Goal: Information Seeking & Learning: Learn about a topic

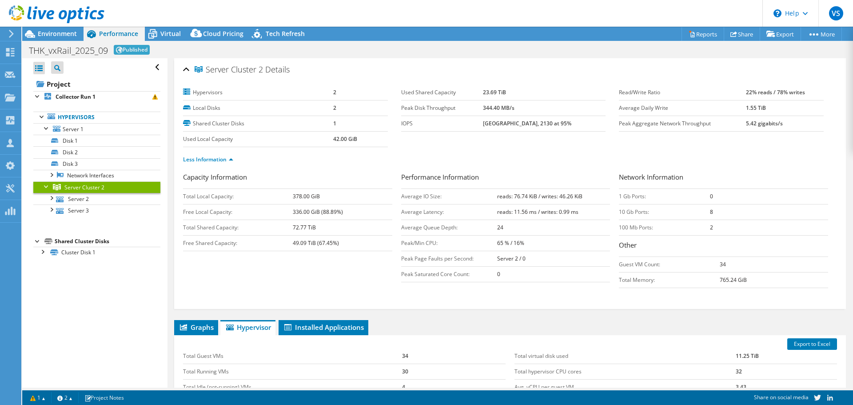
select select "USD"
click at [743, 35] on link "Share" at bounding box center [742, 34] width 36 height 14
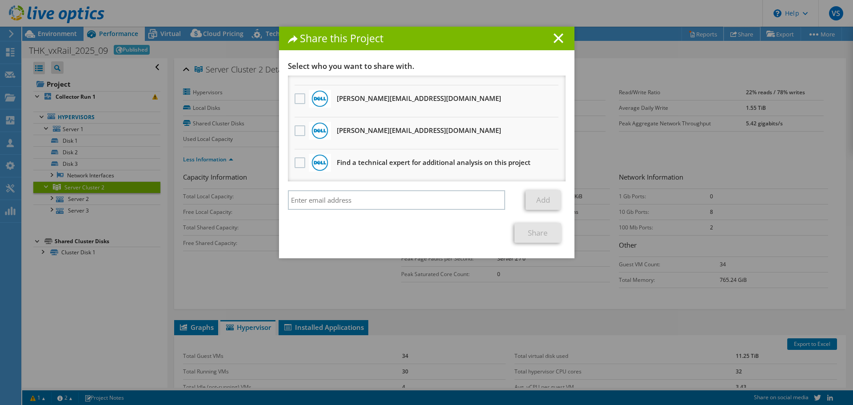
scroll to position [44, 0]
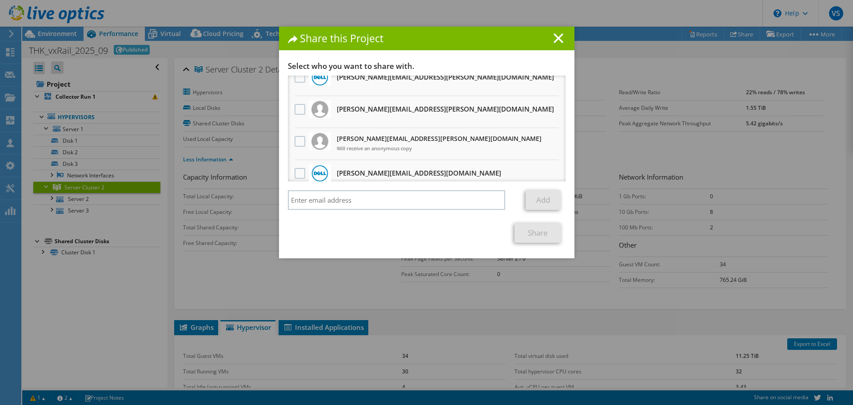
click at [549, 38] on h1 "Share this Project" at bounding box center [427, 38] width 278 height 10
click at [555, 40] on icon at bounding box center [558, 38] width 10 height 10
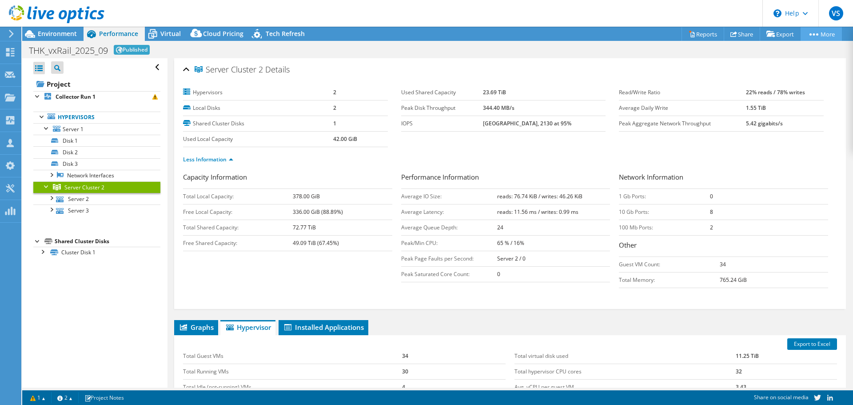
click at [811, 33] on icon at bounding box center [813, 34] width 9 height 2
click at [813, 35] on circle at bounding box center [814, 34] width 2 height 2
click at [826, 36] on link "More" at bounding box center [820, 34] width 41 height 14
click at [823, 33] on link "More" at bounding box center [820, 34] width 41 height 14
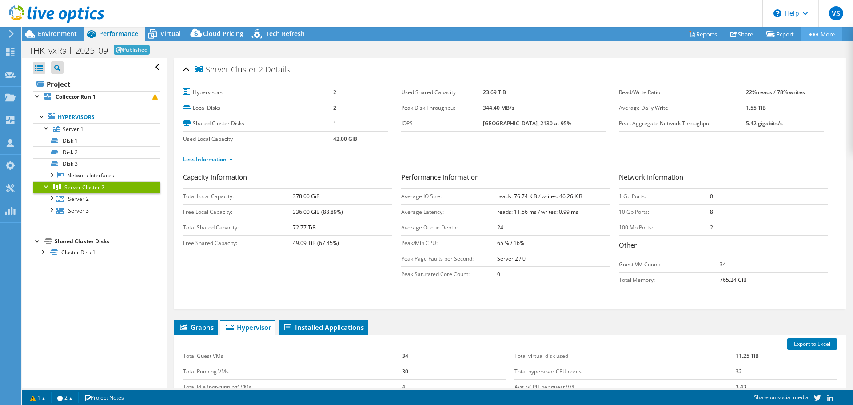
click at [811, 34] on icon at bounding box center [813, 34] width 9 height 2
click at [817, 36] on link "More" at bounding box center [820, 34] width 41 height 14
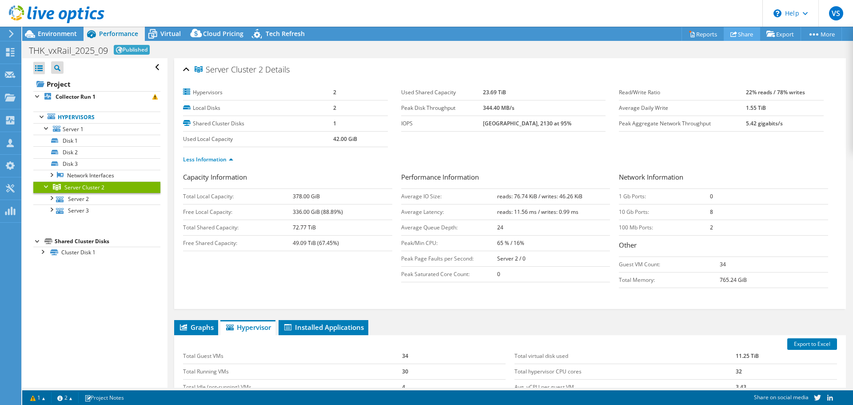
click at [737, 36] on link "Share" at bounding box center [742, 34] width 36 height 14
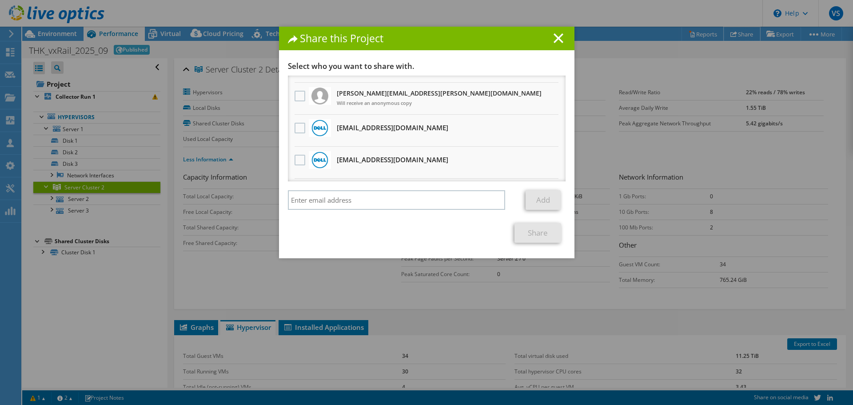
scroll to position [0, 0]
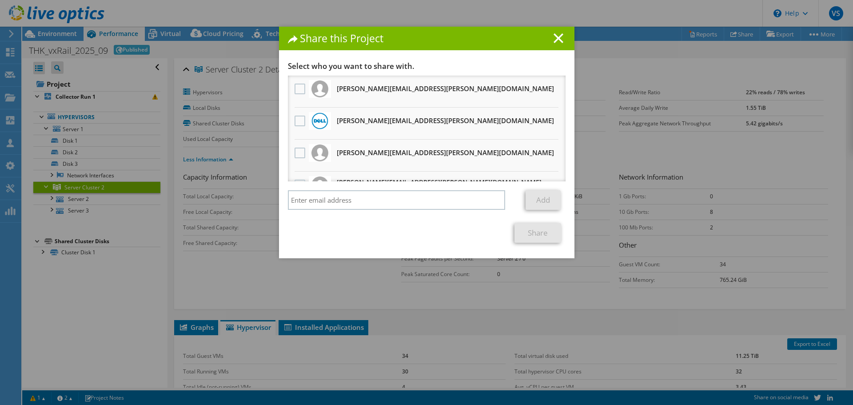
click at [553, 32] on div "Share this Project" at bounding box center [426, 39] width 295 height 24
click at [558, 40] on line at bounding box center [558, 38] width 9 height 9
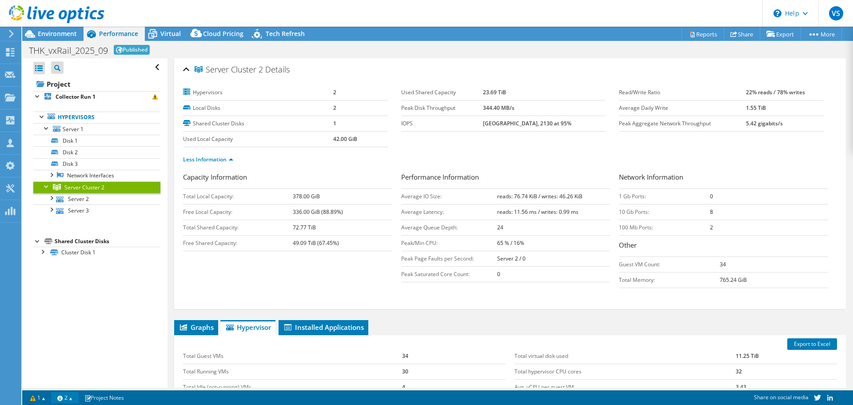
click at [77, 394] on link "2" at bounding box center [65, 397] width 28 height 11
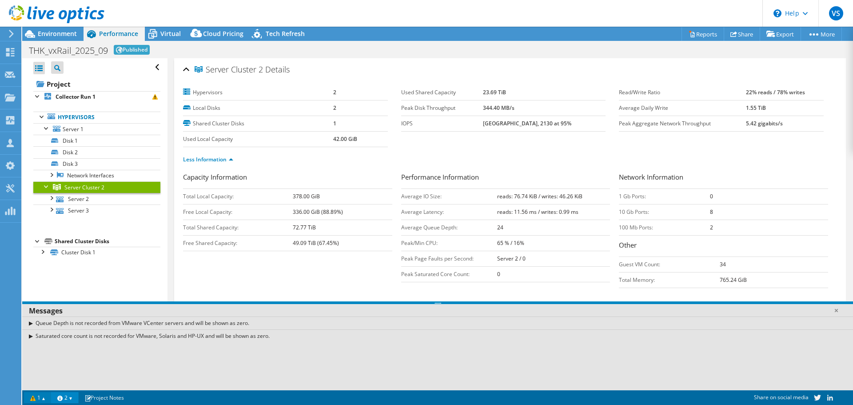
click at [44, 396] on link "1" at bounding box center [38, 397] width 28 height 11
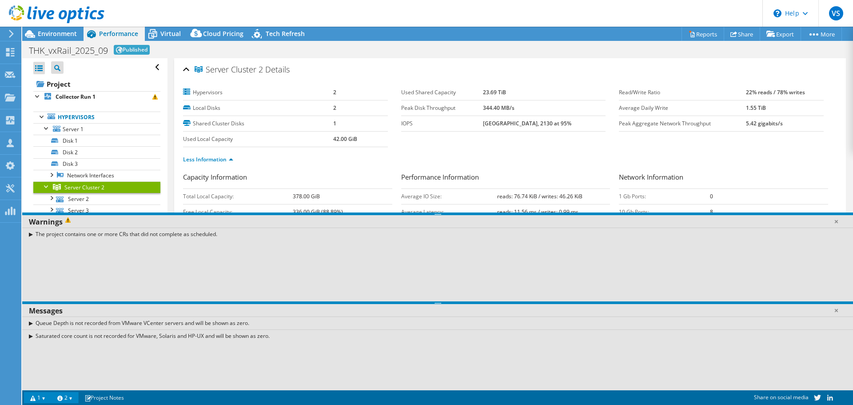
click at [329, 71] on div "Server Cluster 2 Details" at bounding box center [510, 69] width 654 height 19
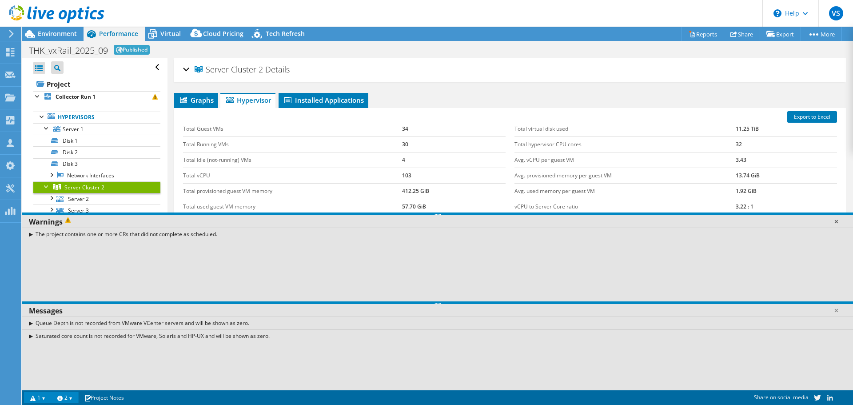
click at [837, 222] on link at bounding box center [835, 221] width 9 height 9
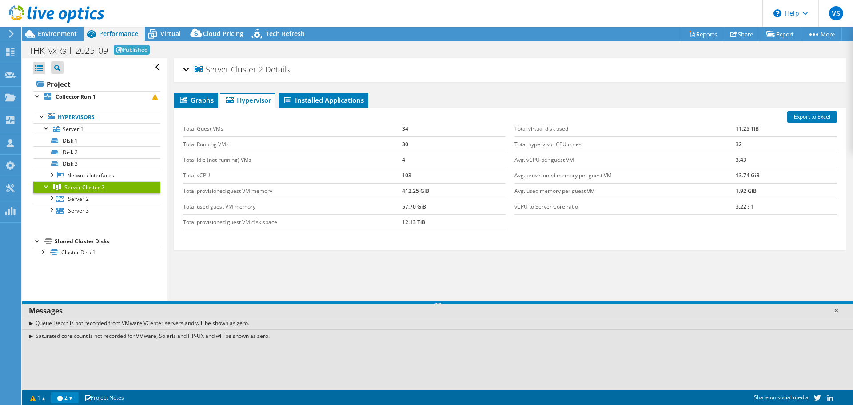
click at [835, 309] on link at bounding box center [835, 310] width 9 height 9
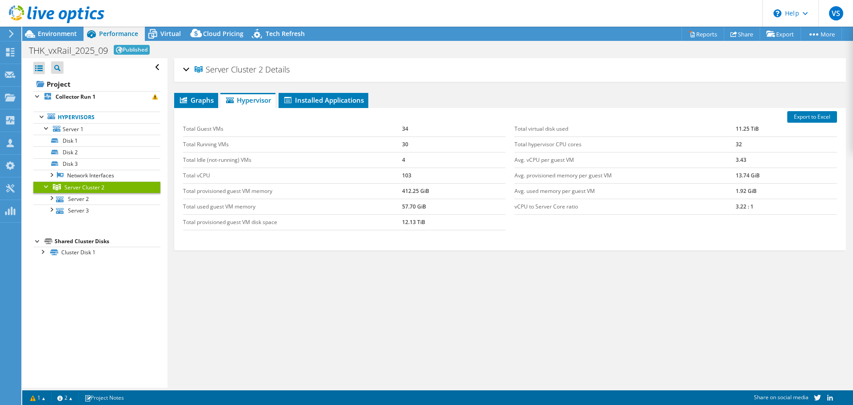
click at [183, 70] on div "Server Cluster 2 Details" at bounding box center [510, 69] width 654 height 19
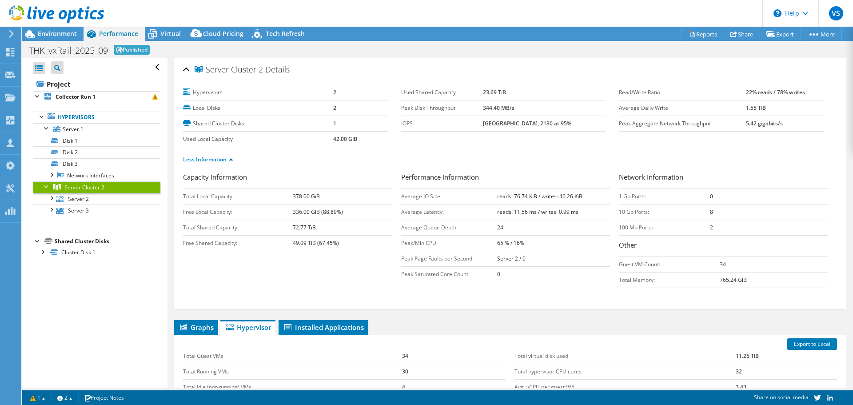
drag, startPoint x: 492, startPoint y: 93, endPoint x: 534, endPoint y: 98, distance: 42.0
click at [534, 98] on tr "Used Shared Capacity 23.69 TiB" at bounding box center [503, 93] width 205 height 16
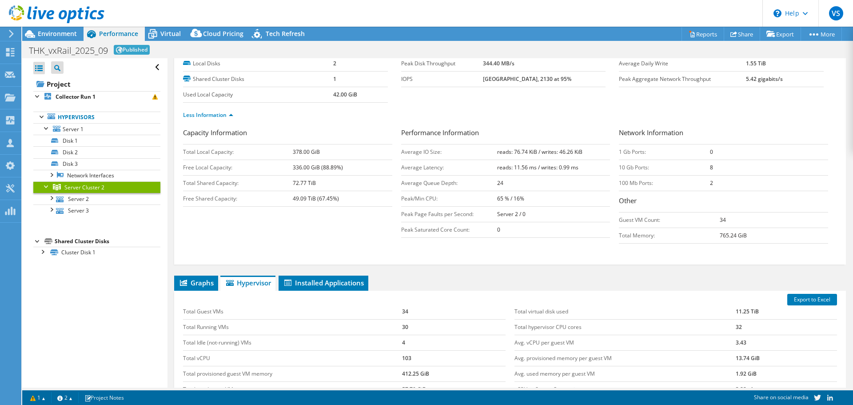
drag, startPoint x: 279, startPoint y: 185, endPoint x: 327, endPoint y: 194, distance: 49.3
click at [327, 194] on tbody "Total Local Capacity: 378.00 GiB Free Local Capacity: 336.00 GiB (88.89%) Total…" at bounding box center [287, 175] width 209 height 62
click at [294, 196] on b "49.09 TiB (67.45%)" at bounding box center [316, 199] width 46 height 8
drag, startPoint x: 292, startPoint y: 183, endPoint x: 326, endPoint y: 180, distance: 33.4
click at [326, 180] on td "72.77 TiB" at bounding box center [342, 183] width 99 height 16
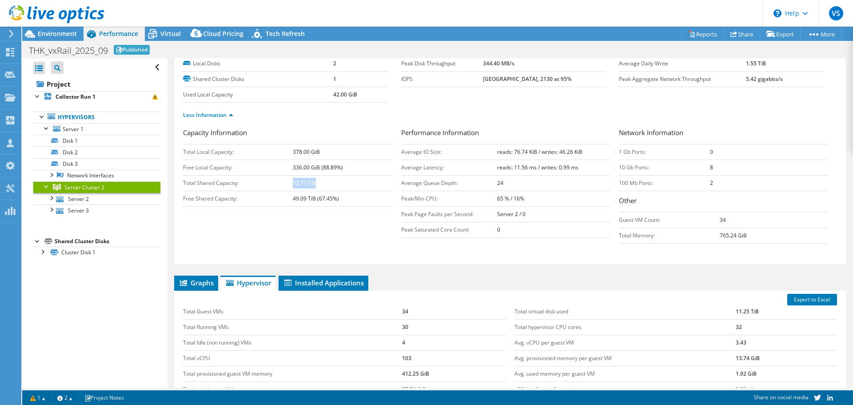
scroll to position [0, 0]
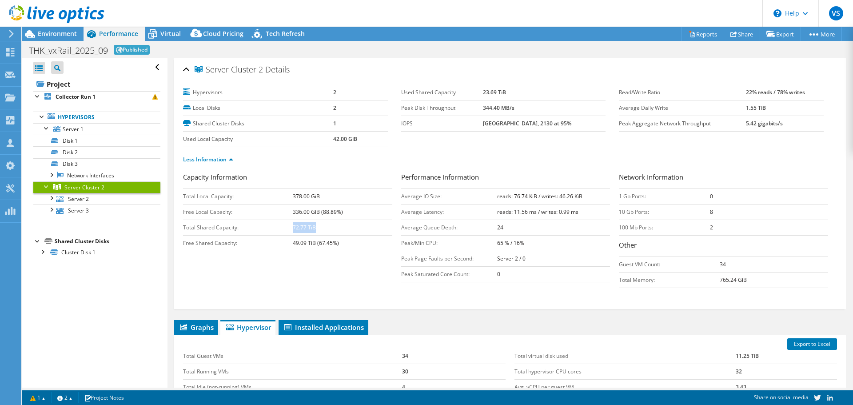
drag, startPoint x: 483, startPoint y: 90, endPoint x: 524, endPoint y: 91, distance: 41.3
click at [524, 91] on tr "Used Shared Capacity 23.69 TiB" at bounding box center [503, 93] width 205 height 16
drag, startPoint x: 70, startPoint y: 199, endPoint x: 64, endPoint y: 199, distance: 5.3
click at [70, 199] on link "Server 2" at bounding box center [96, 199] width 127 height 12
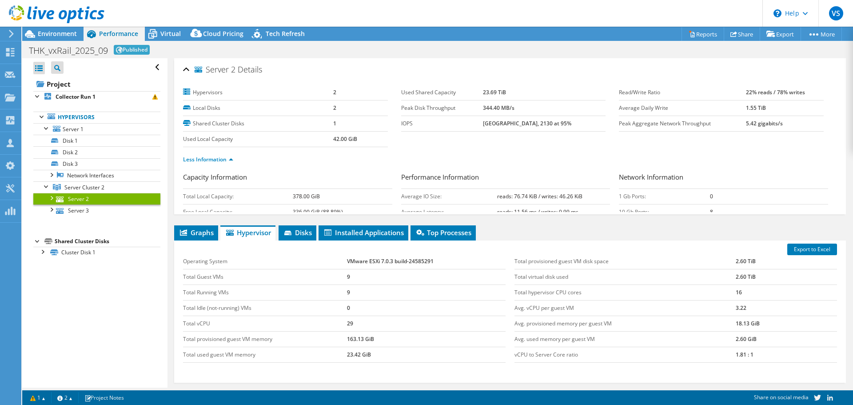
click at [50, 198] on div at bounding box center [51, 197] width 9 height 9
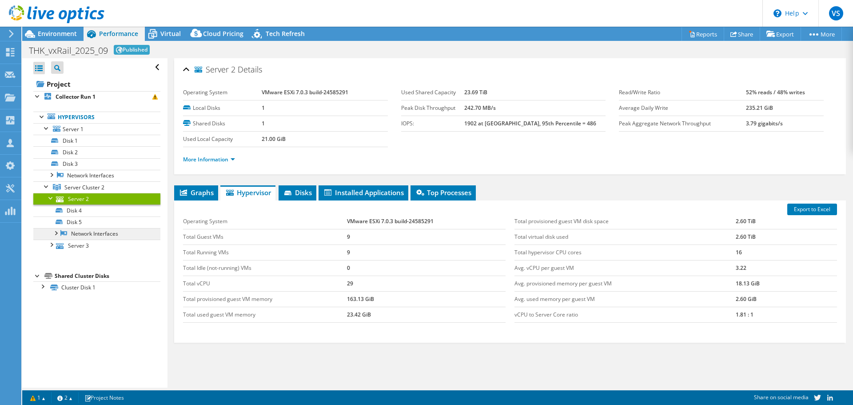
click at [96, 235] on link "Network Interfaces" at bounding box center [96, 234] width 127 height 12
click at [57, 232] on div at bounding box center [55, 232] width 9 height 9
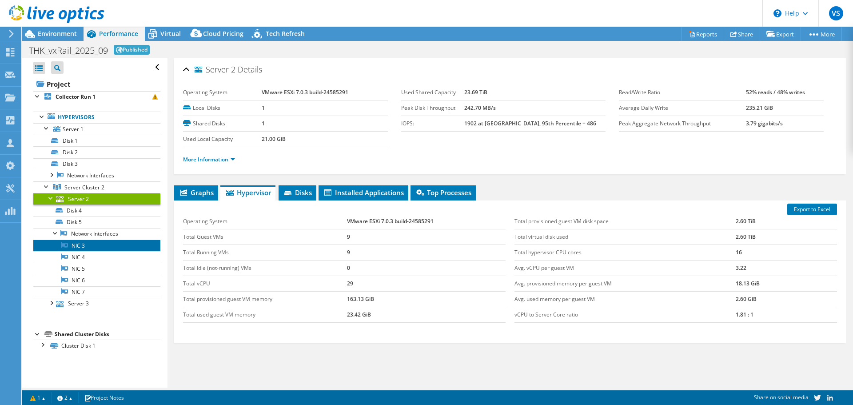
click at [80, 247] on link "NIC 3" at bounding box center [96, 245] width 127 height 12
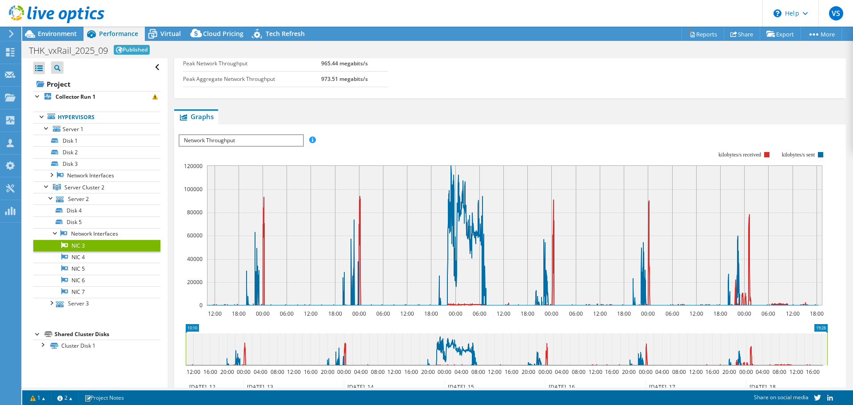
scroll to position [95, 0]
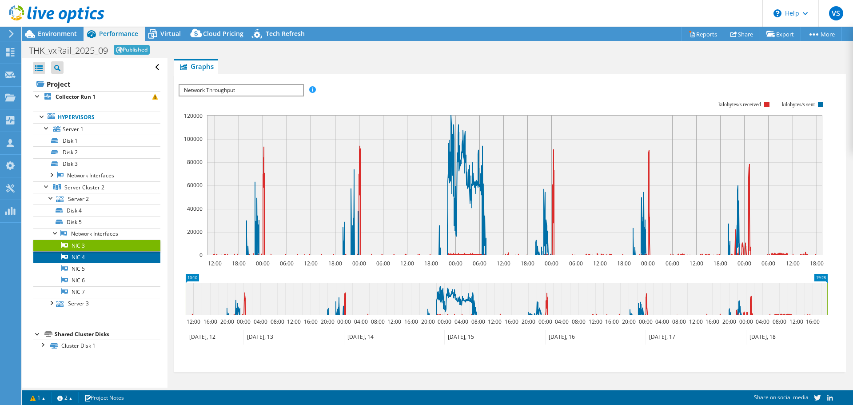
click at [86, 256] on link "NIC 4" at bounding box center [96, 257] width 127 height 12
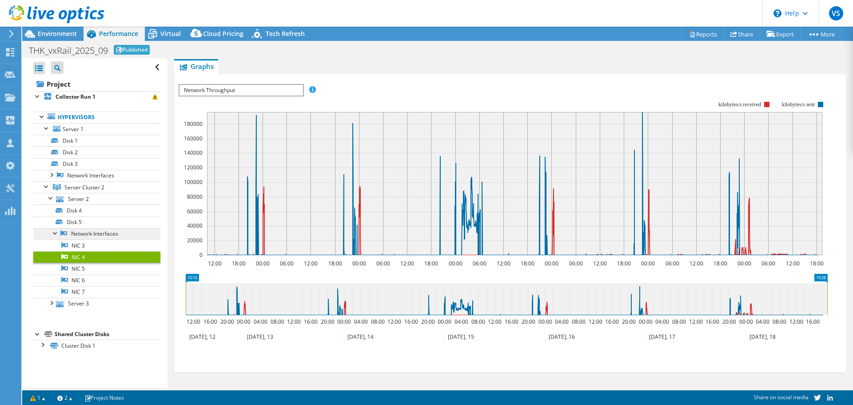
click at [87, 237] on link "Network Interfaces" at bounding box center [96, 234] width 127 height 12
click at [89, 234] on link "Network Interfaces" at bounding box center [96, 234] width 127 height 12
click at [75, 197] on link "Server 2" at bounding box center [96, 199] width 127 height 12
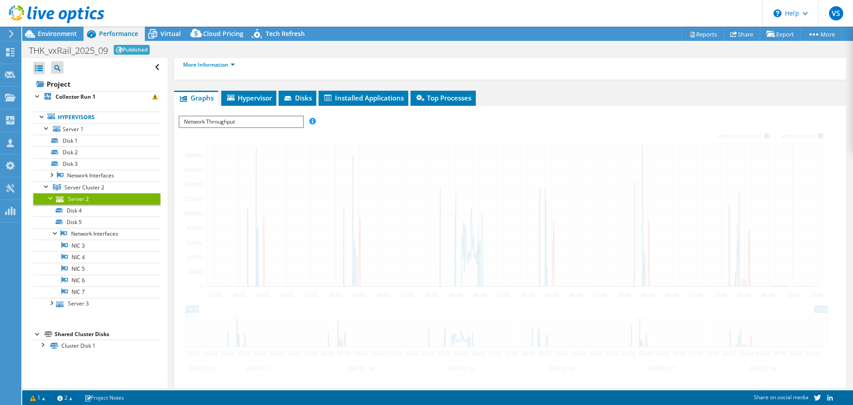
scroll to position [126, 0]
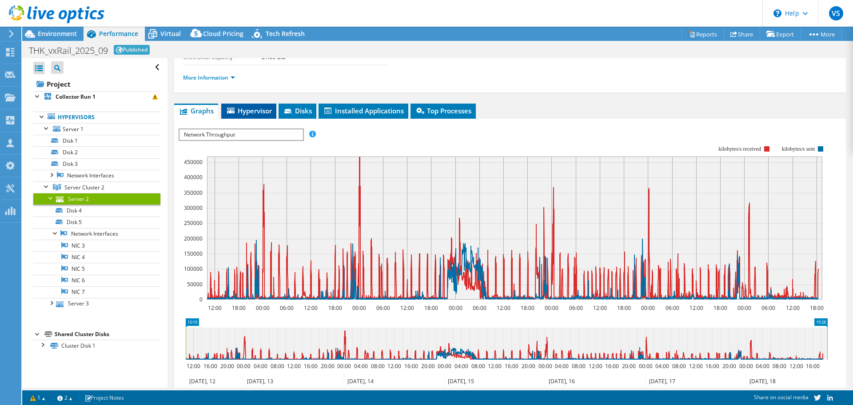
click at [252, 107] on span "Hypervisor" at bounding box center [249, 110] width 46 height 9
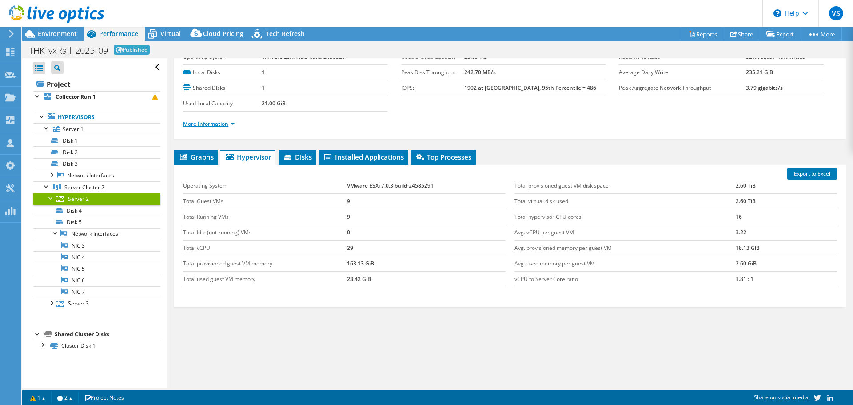
click at [220, 123] on link "More Information" at bounding box center [209, 124] width 52 height 8
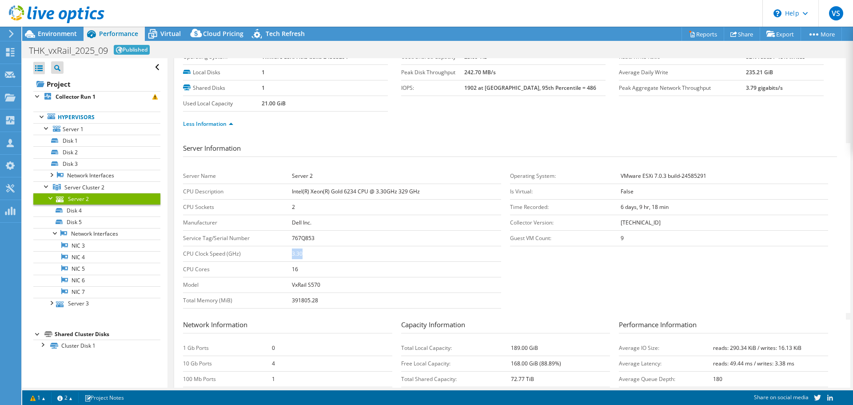
drag, startPoint x: 314, startPoint y: 256, endPoint x: 280, endPoint y: 254, distance: 34.2
click at [280, 254] on tr "CPU Clock Speed (GHz) 3.30" at bounding box center [342, 254] width 318 height 16
click at [49, 199] on div at bounding box center [51, 197] width 9 height 9
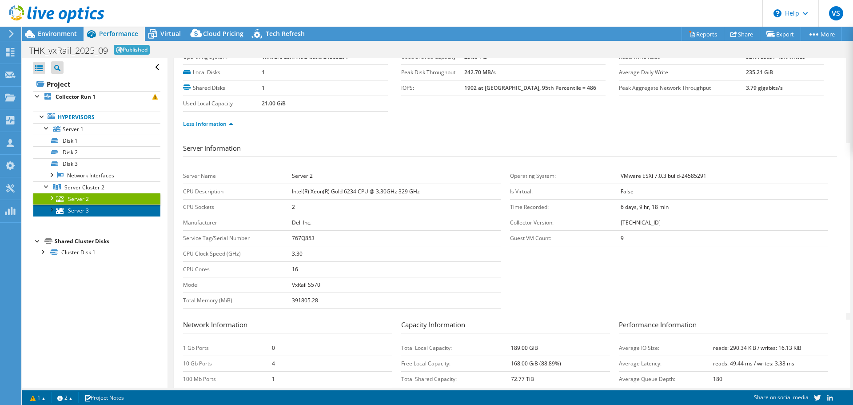
click at [77, 209] on link "Server 3" at bounding box center [96, 210] width 127 height 12
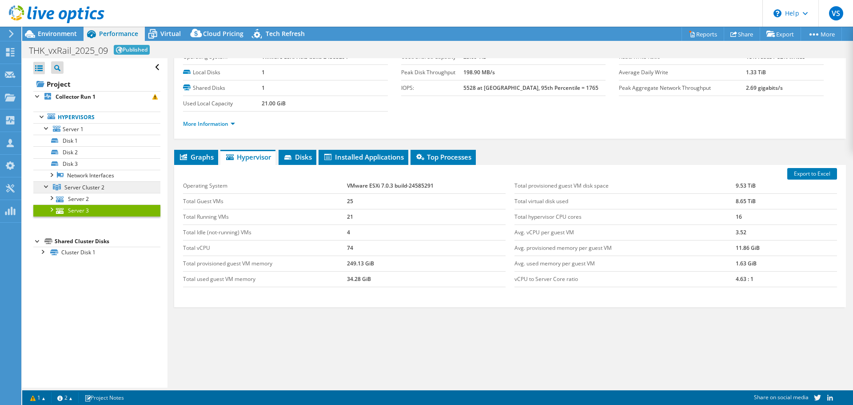
click at [76, 189] on span "Server Cluster 2" at bounding box center [84, 187] width 40 height 8
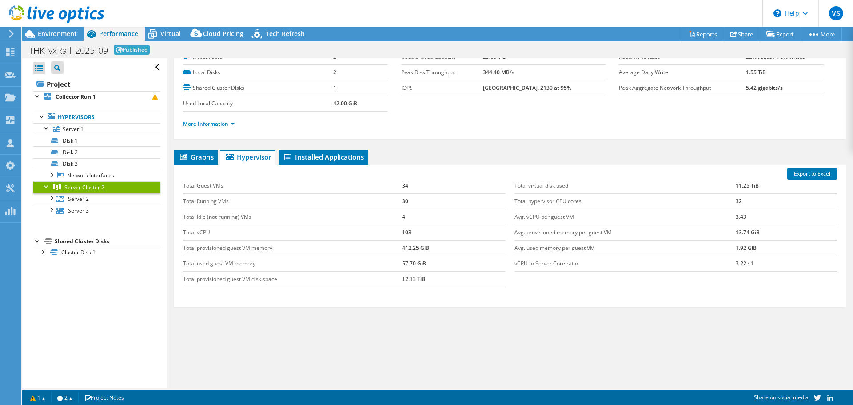
scroll to position [0, 0]
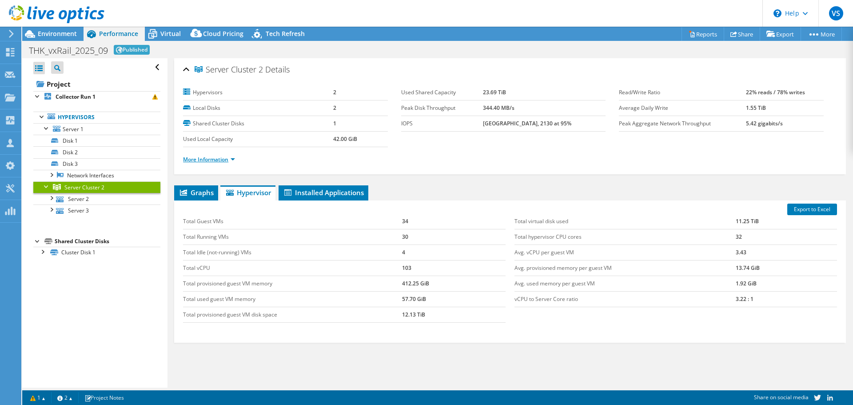
click at [232, 156] on link "More Information" at bounding box center [209, 159] width 52 height 8
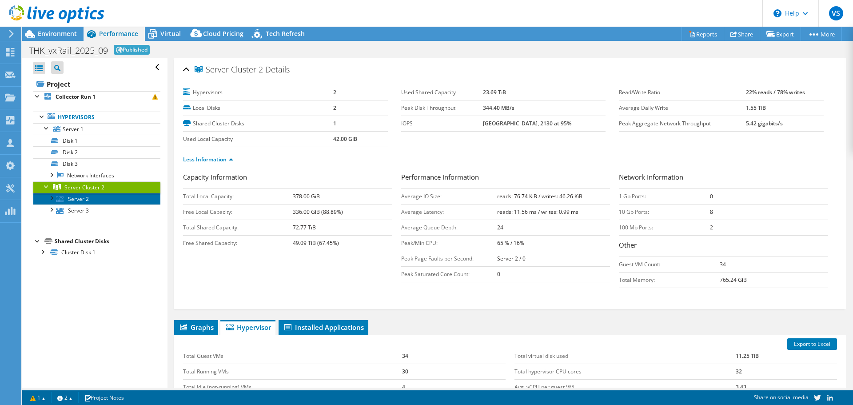
click at [69, 202] on link "Server 2" at bounding box center [96, 199] width 127 height 12
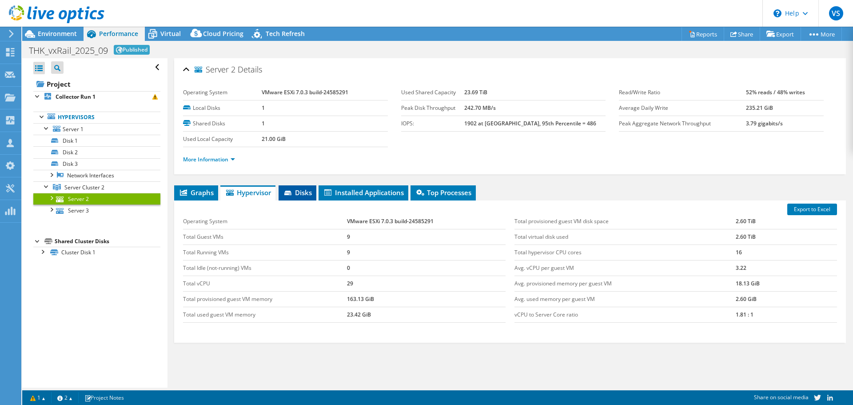
click at [306, 194] on span "Disks" at bounding box center [297, 192] width 29 height 9
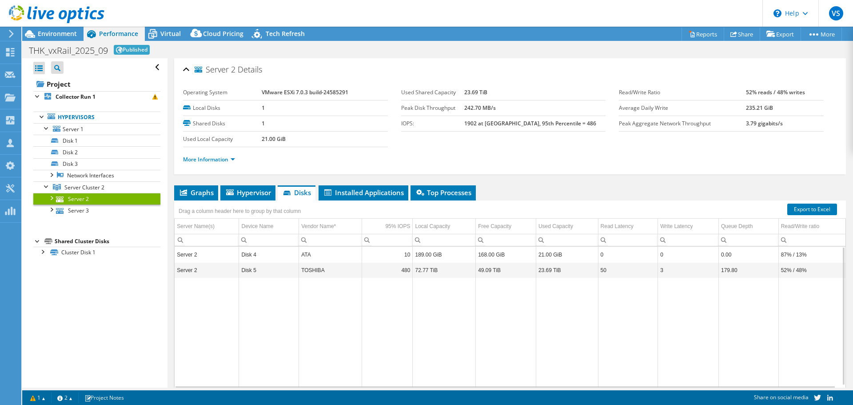
click at [271, 269] on td "Disk 5" at bounding box center [269, 270] width 60 height 16
click at [284, 274] on td "Disk 5" at bounding box center [269, 270] width 60 height 16
click at [250, 192] on span "Hypervisor" at bounding box center [248, 192] width 46 height 9
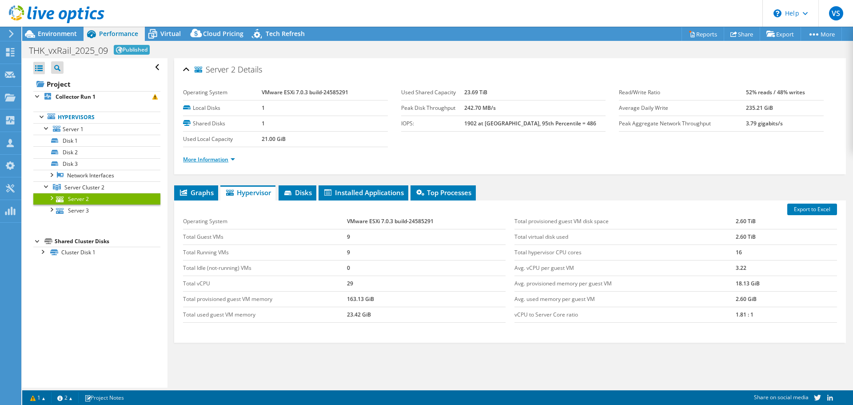
click at [215, 159] on link "More Information" at bounding box center [209, 159] width 52 height 8
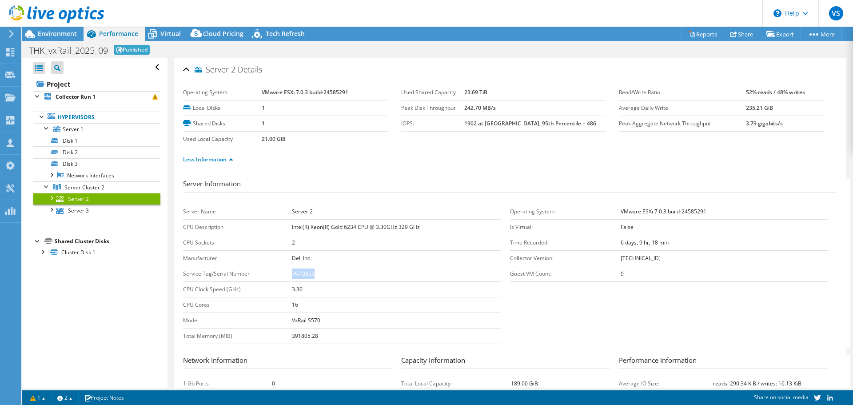
drag, startPoint x: 319, startPoint y: 274, endPoint x: 282, endPoint y: 272, distance: 37.8
click at [282, 272] on tr "Service Tag/Serial Number 767Q853" at bounding box center [342, 274] width 318 height 16
copy tr "767Q853"
